Goal: Transaction & Acquisition: Purchase product/service

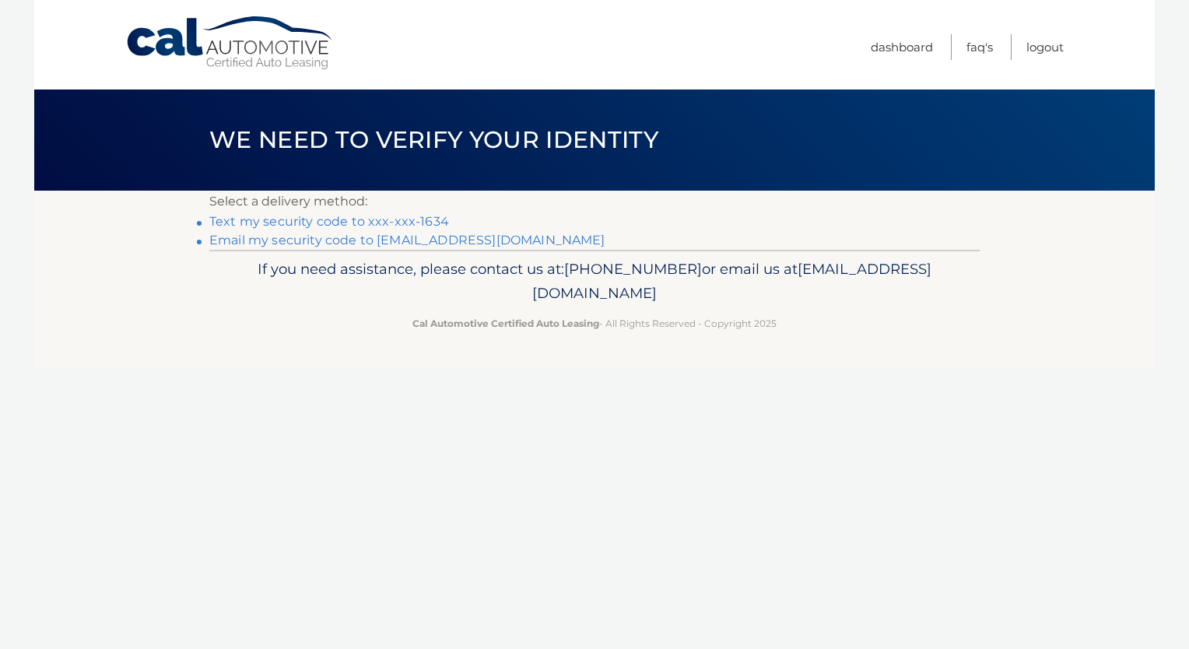
click at [405, 219] on link "Text my security code to xxx-xxx-1634" at bounding box center [329, 221] width 240 height 15
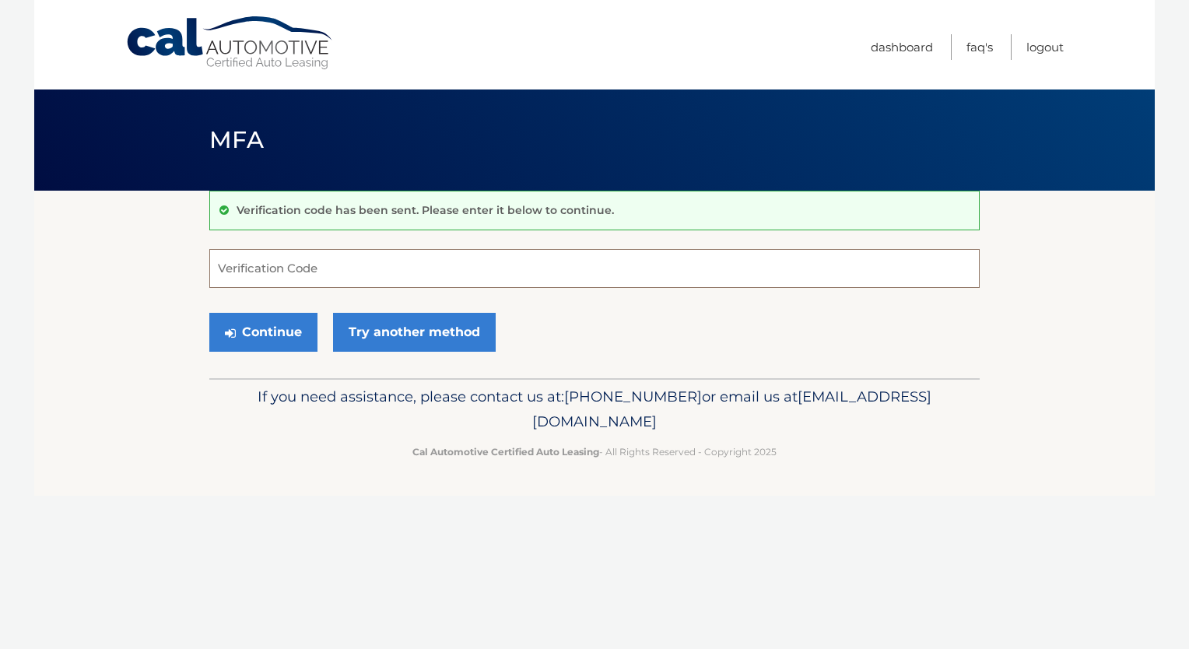
click at [333, 266] on input "Verification Code" at bounding box center [594, 268] width 770 height 39
type input "201612"
click at [285, 343] on button "Continue" at bounding box center [263, 332] width 108 height 39
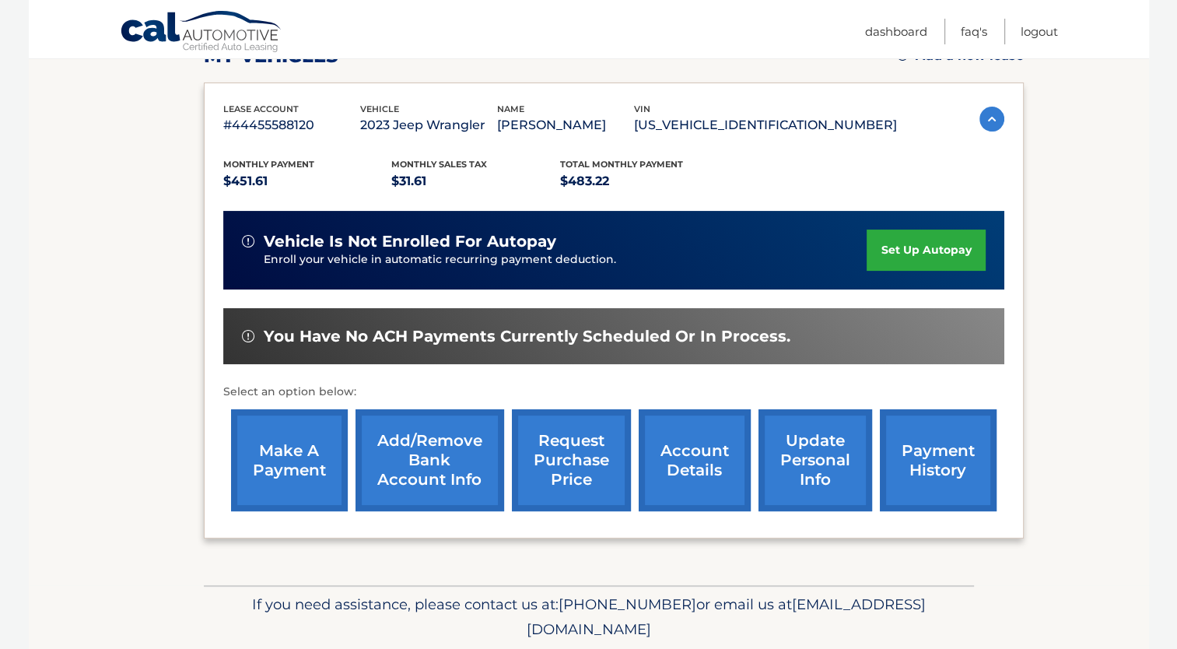
scroll to position [292, 0]
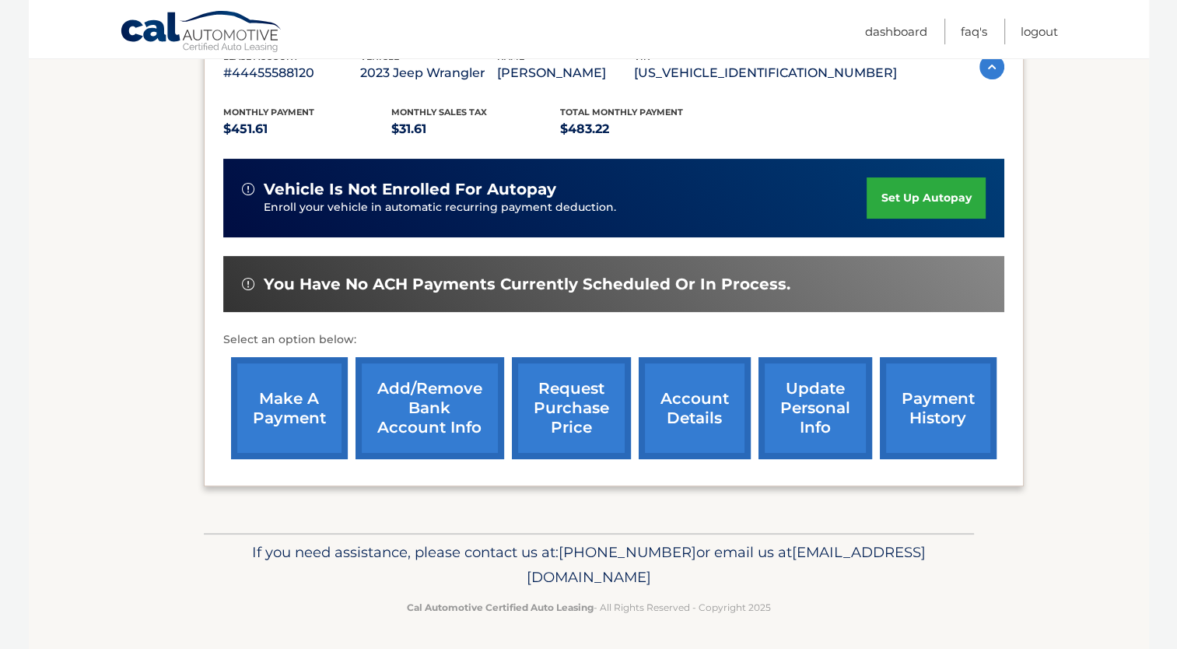
click at [303, 426] on link "make a payment" at bounding box center [289, 408] width 117 height 102
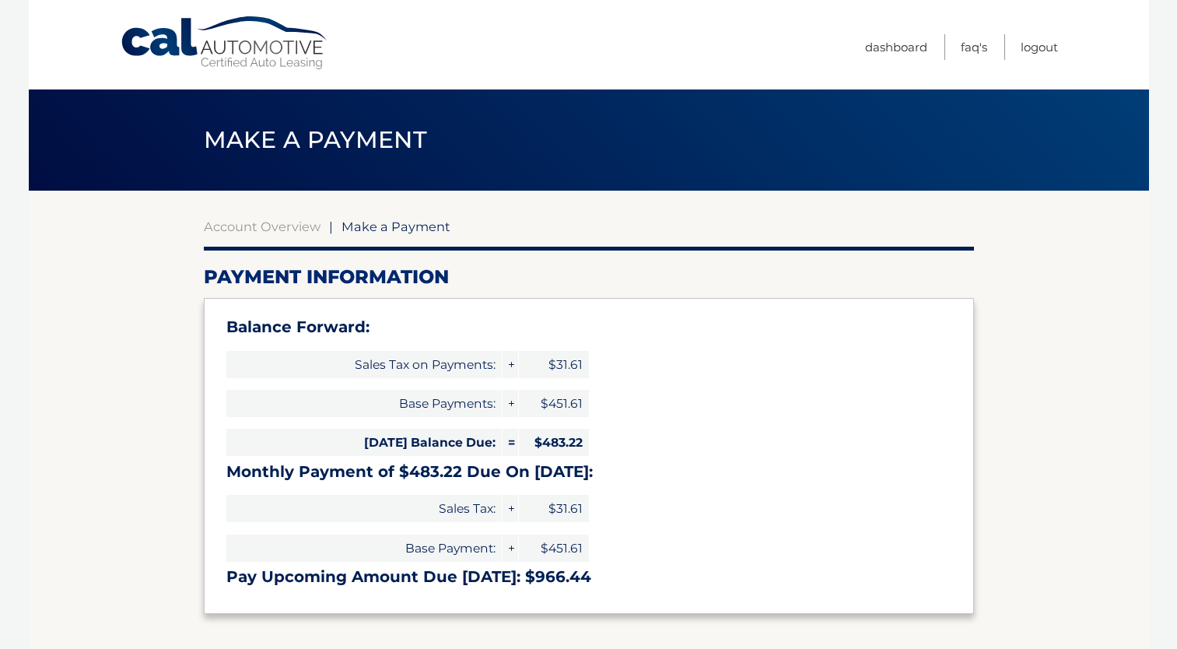
select select "YzY5NDkxNzgtOWFlMS00ZGVhLWE4NTUtYmU5OWI1ZDg3YTAx"
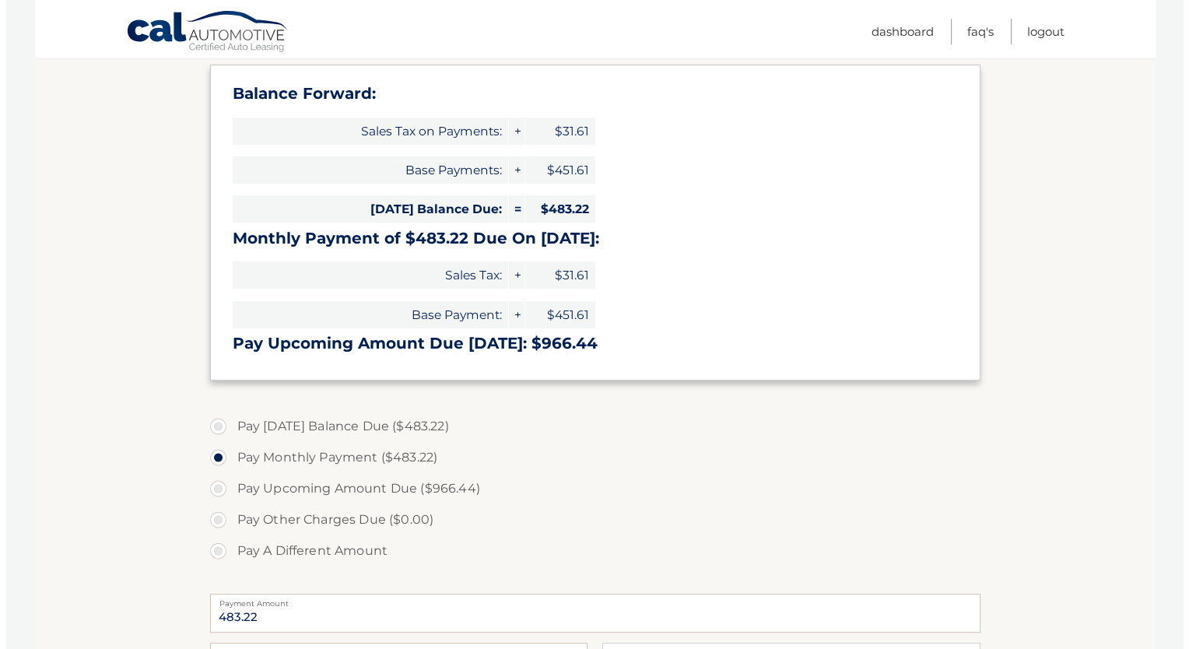
scroll to position [467, 0]
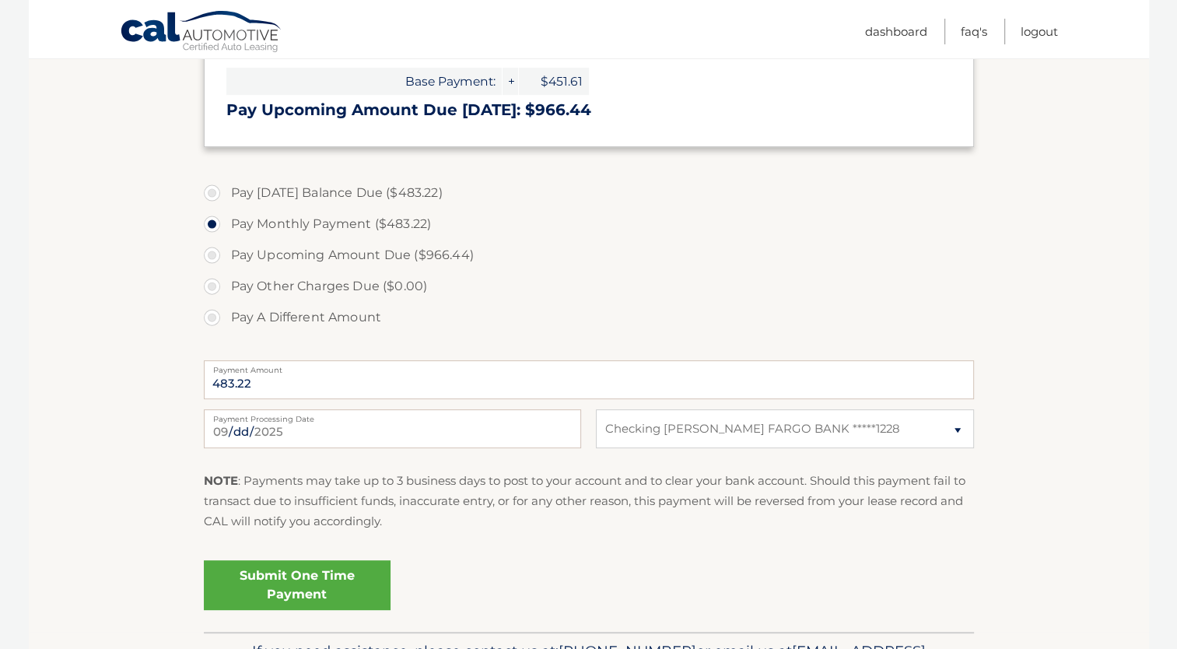
click at [323, 580] on link "Submit One Time Payment" at bounding box center [297, 585] width 187 height 50
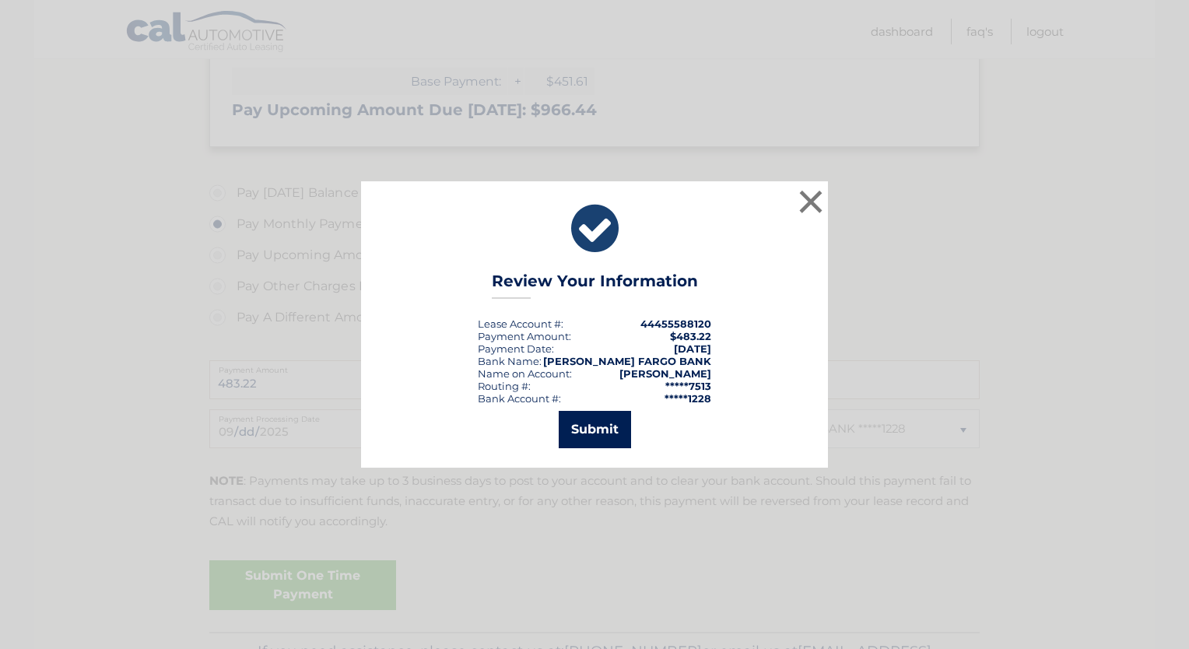
click at [612, 423] on button "Submit" at bounding box center [595, 429] width 72 height 37
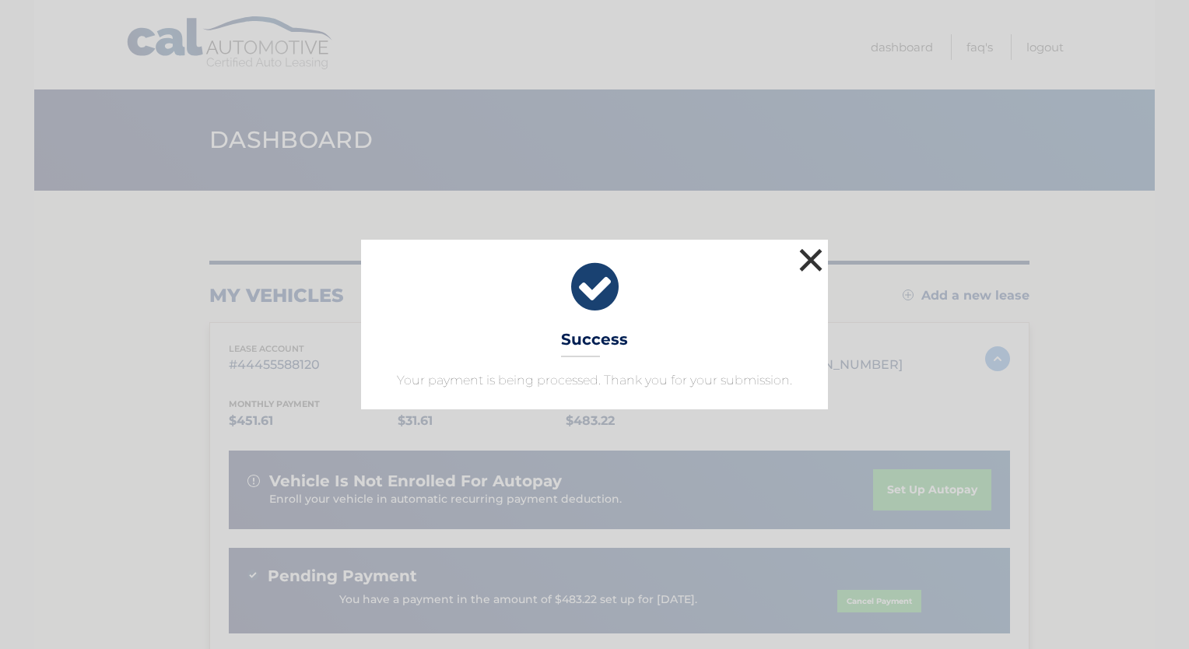
click at [815, 258] on button "×" at bounding box center [810, 259] width 31 height 31
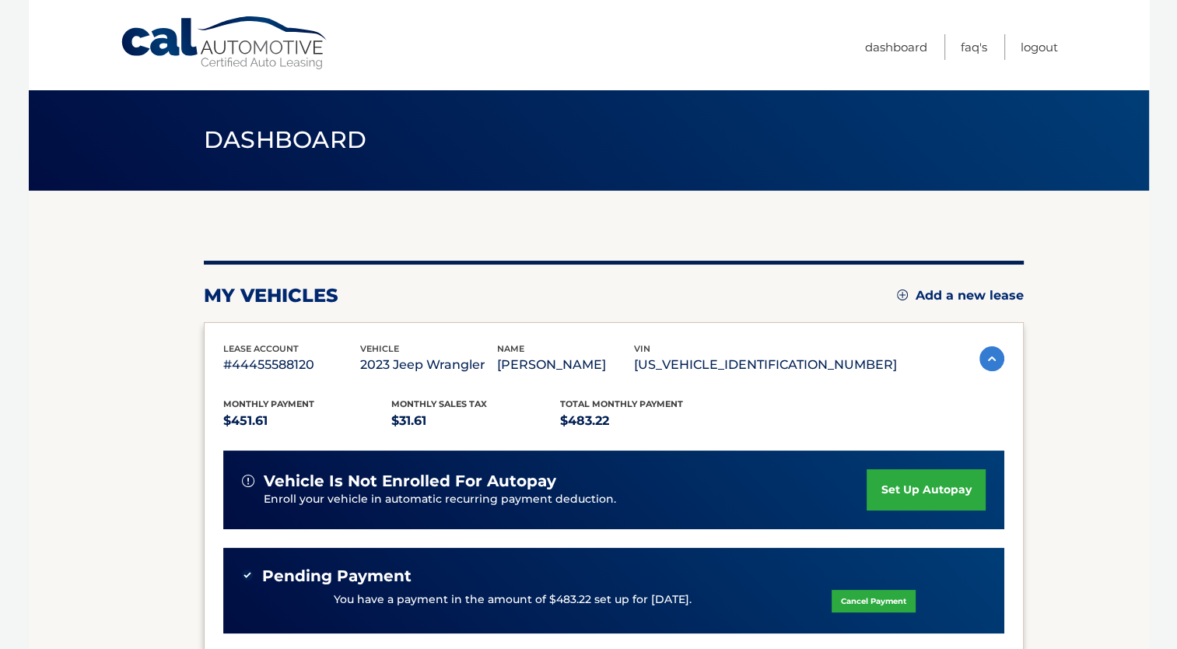
click at [252, 141] on span "Dashboard" at bounding box center [285, 139] width 163 height 29
click at [275, 294] on h2 "my vehicles" at bounding box center [271, 295] width 135 height 23
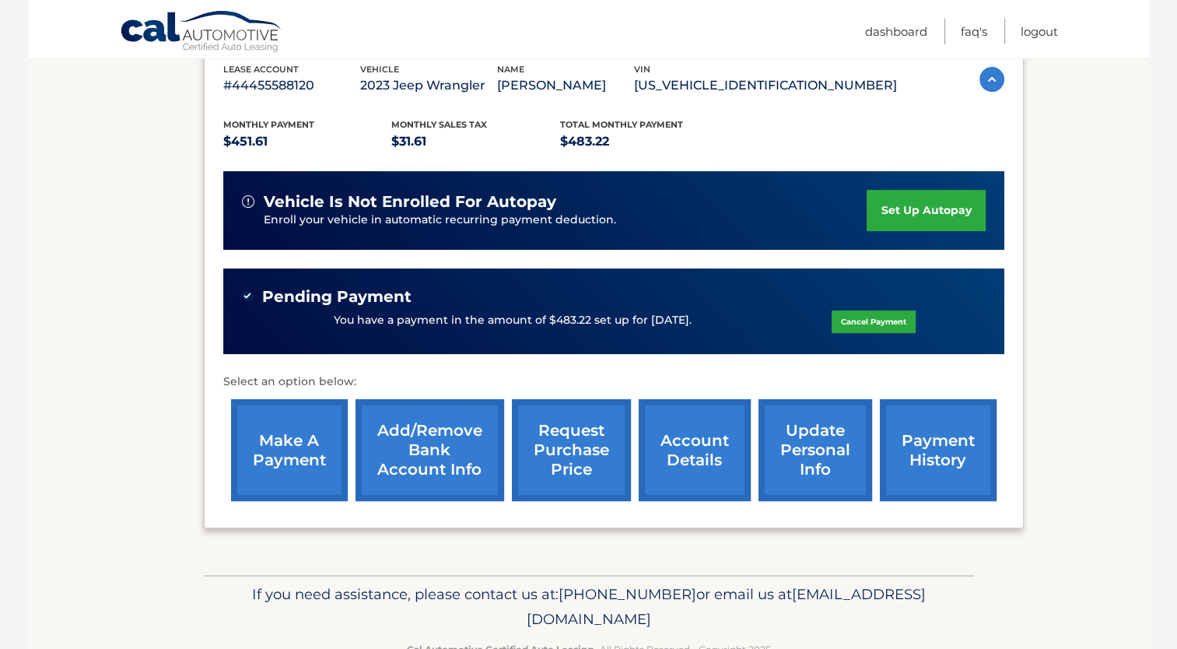
scroll to position [311, 0]
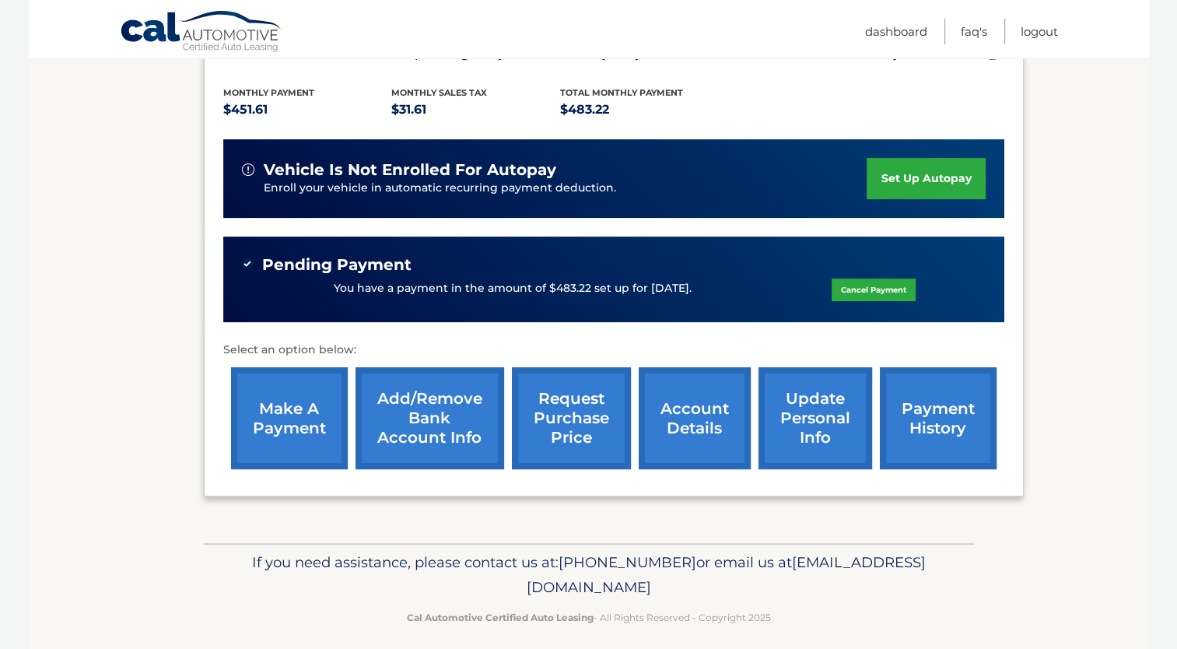
click at [962, 409] on link "payment history" at bounding box center [938, 418] width 117 height 102
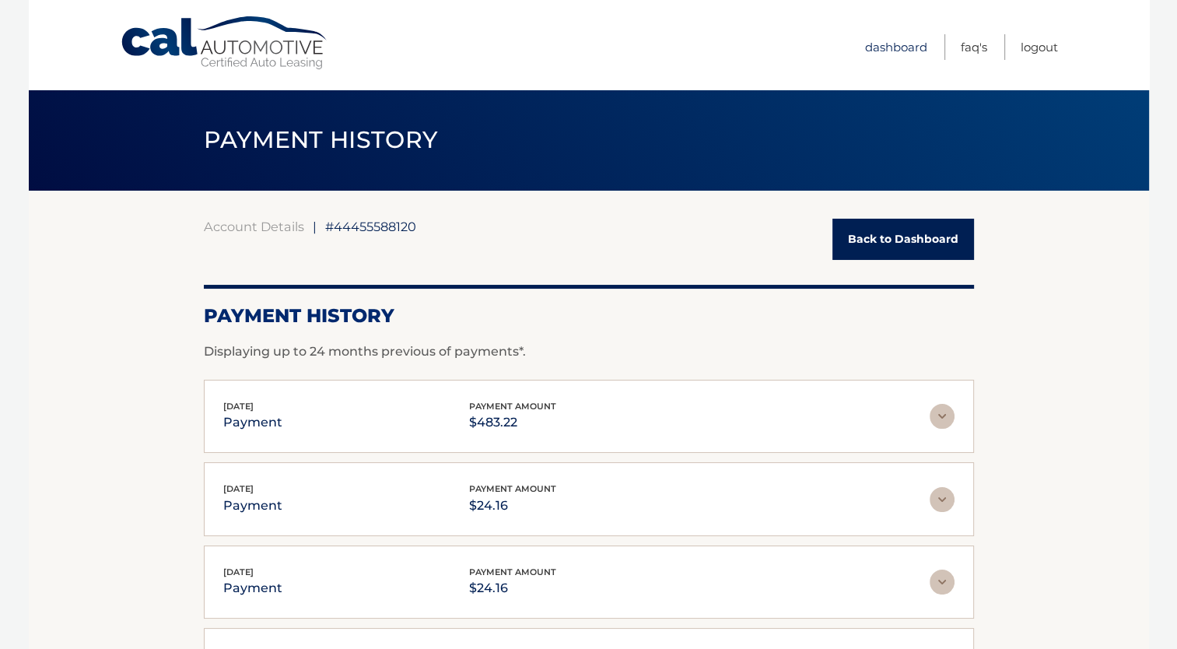
click at [903, 40] on link "Dashboard" at bounding box center [896, 47] width 62 height 26
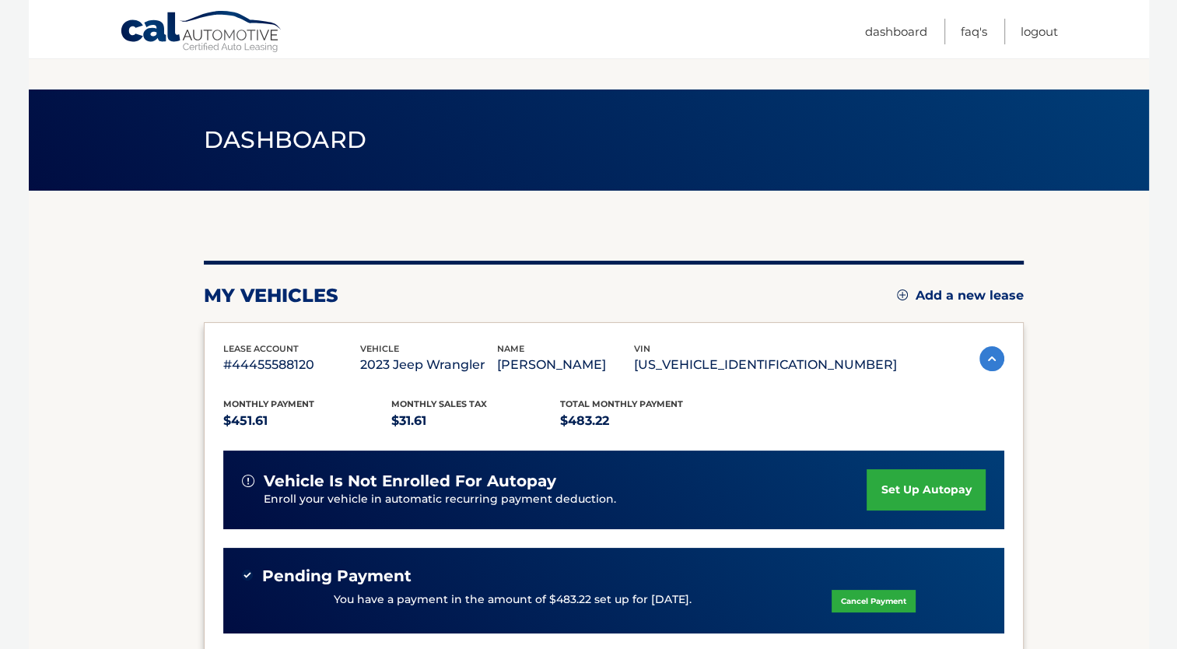
scroll to position [311, 0]
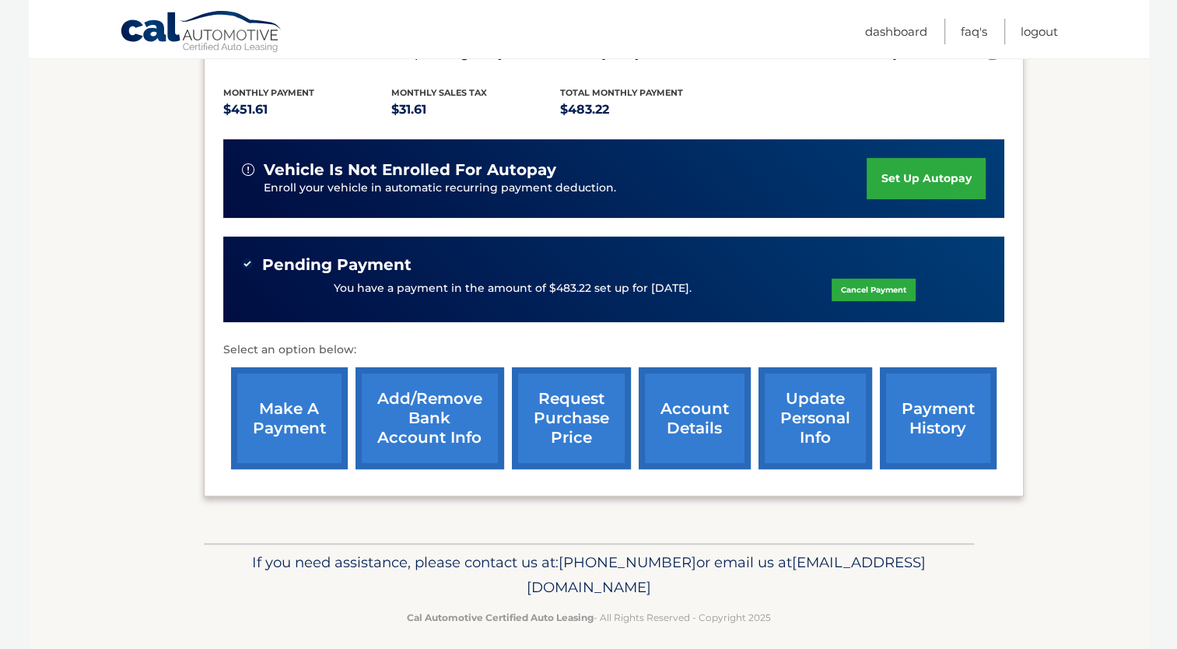
drag, startPoint x: 728, startPoint y: 282, endPoint x: 332, endPoint y: 269, distance: 396.3
click at [332, 269] on div "Pending Payment You have a payment in the amount of $483.22 set up for 9/22/202…" at bounding box center [614, 279] width 744 height 49
drag, startPoint x: 332, startPoint y: 269, endPoint x: 473, endPoint y: 260, distance: 141.2
click at [473, 260] on div "Pending Payment" at bounding box center [614, 264] width 744 height 19
click at [655, 328] on div "Monthly Payment $451.61 Monthly sales Tax $31.61 Total Monthly Payment $483.22 …" at bounding box center [613, 271] width 781 height 412
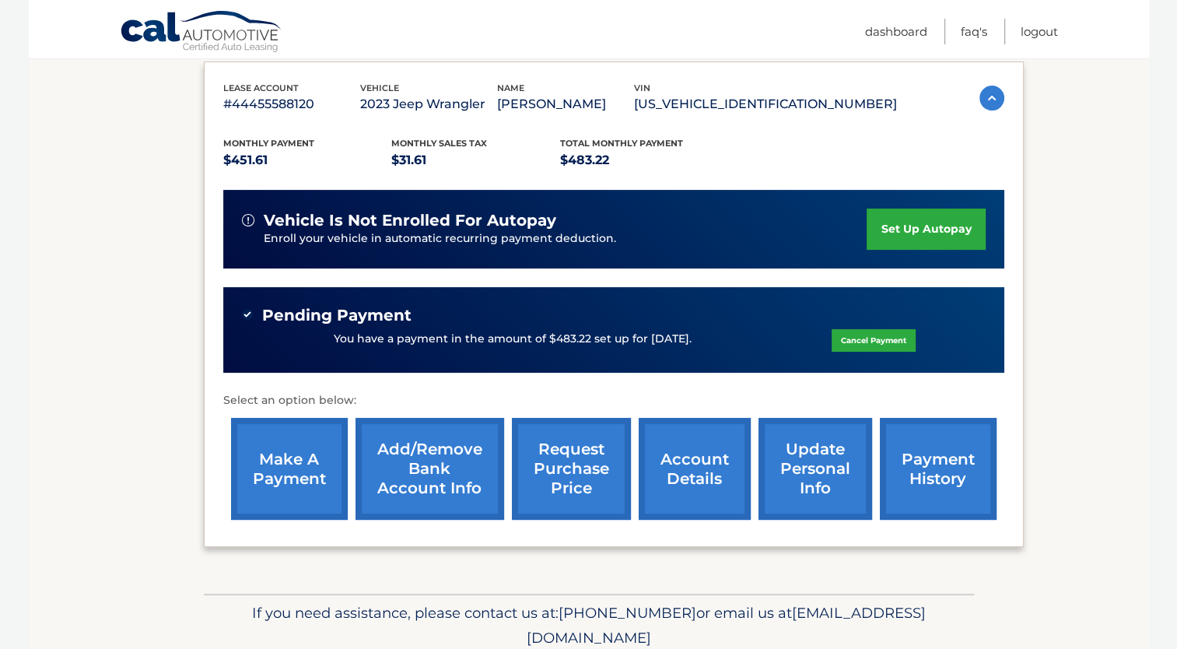
scroll to position [233, 0]
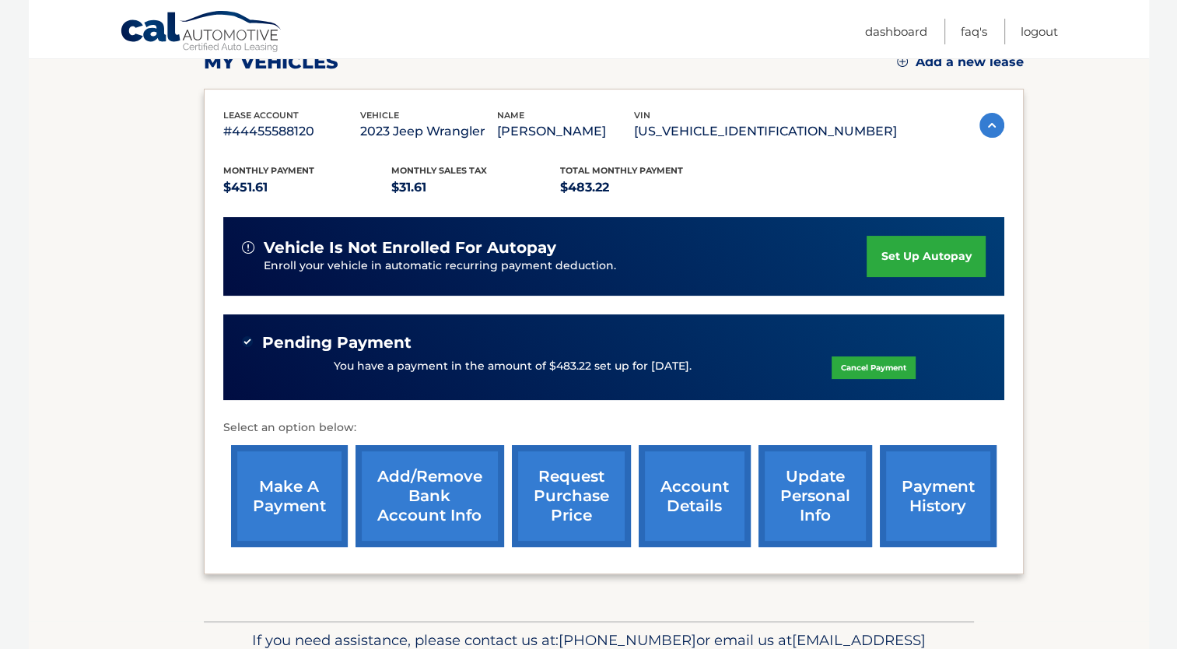
click at [914, 510] on link "payment history" at bounding box center [938, 496] width 117 height 102
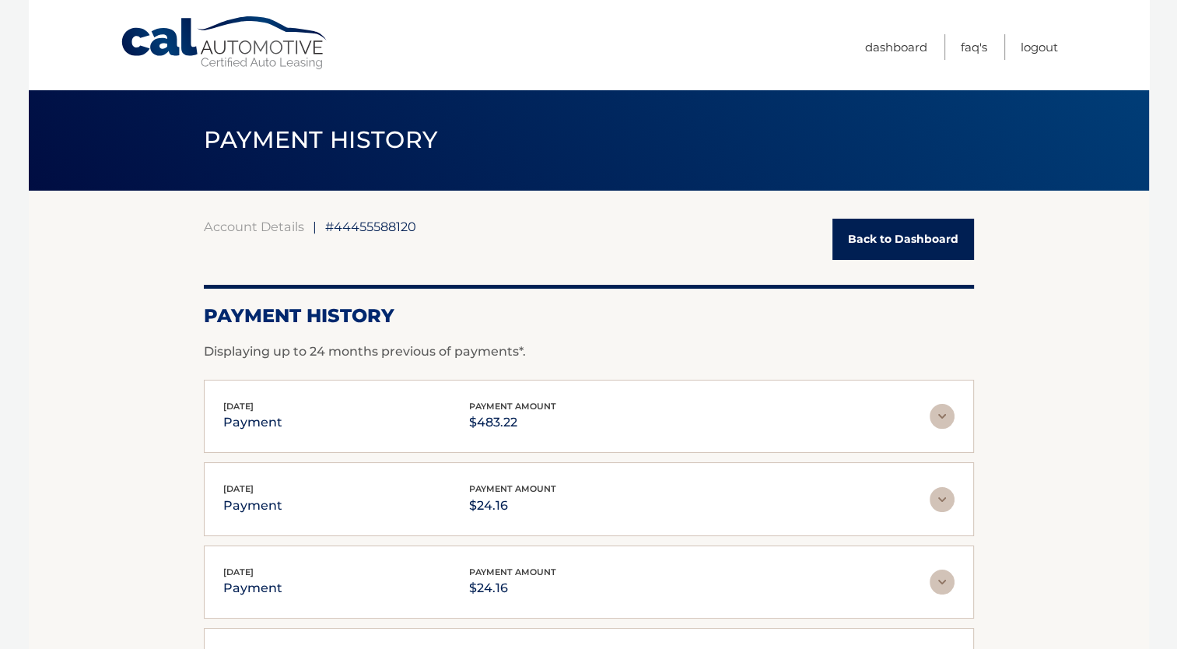
click at [898, 239] on link "Back to Dashboard" at bounding box center [904, 239] width 142 height 41
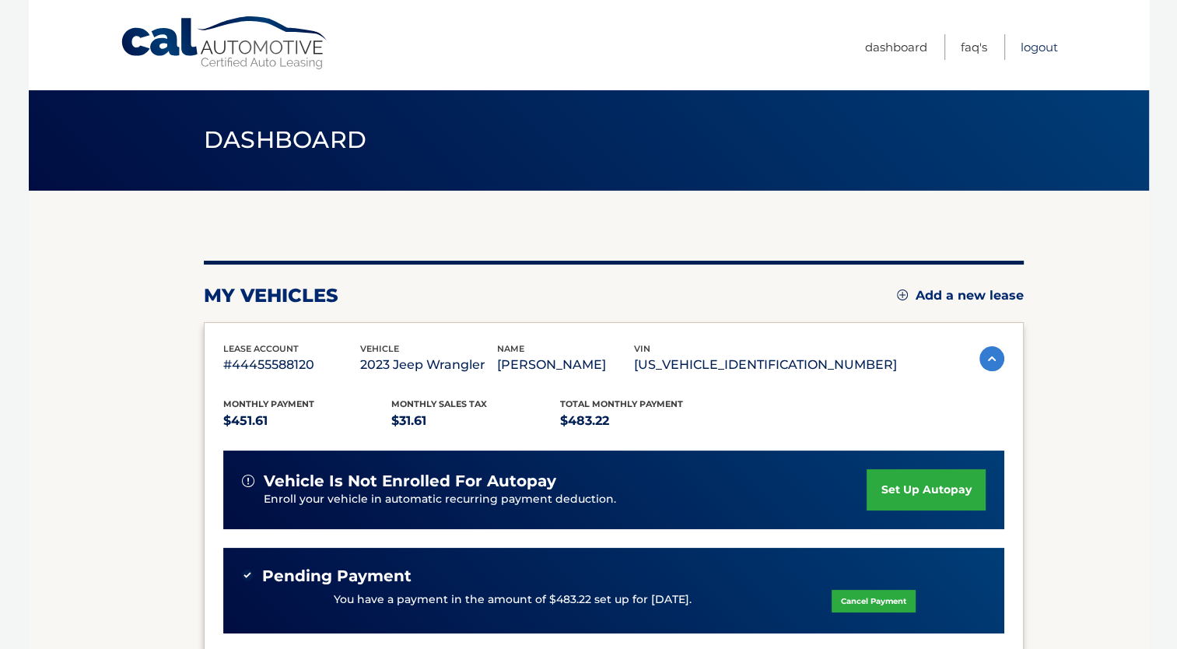
click at [1050, 41] on link "Logout" at bounding box center [1039, 47] width 37 height 26
